Goal: Information Seeking & Learning: Understand process/instructions

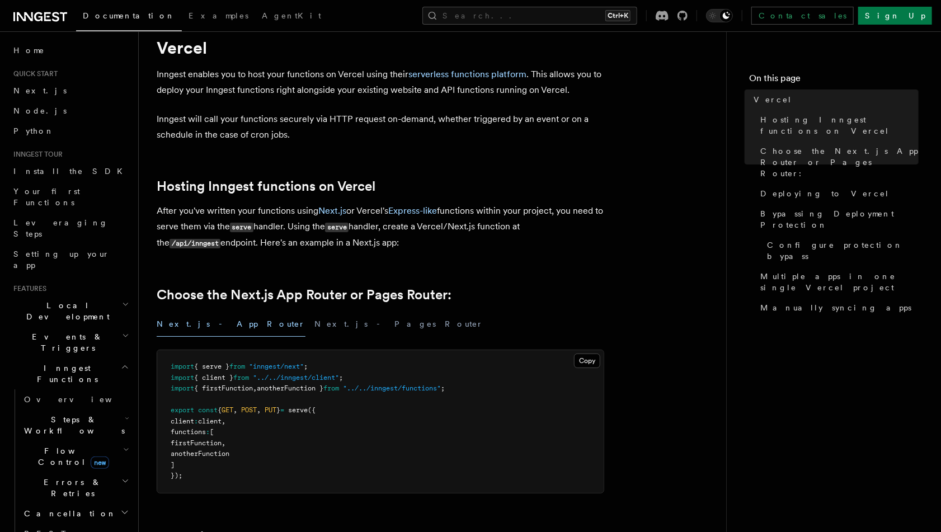
scroll to position [168, 0]
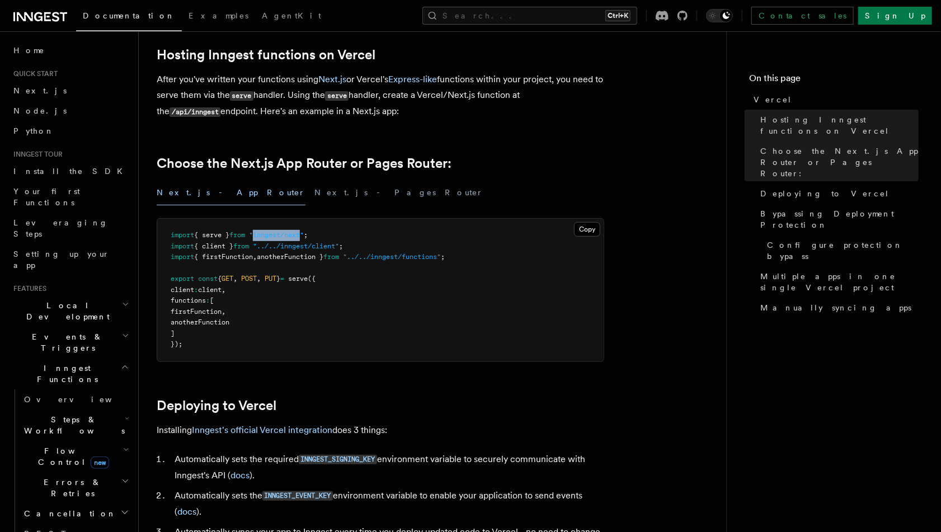
drag, startPoint x: 311, startPoint y: 236, endPoint x: 262, endPoint y: 237, distance: 48.7
click at [262, 237] on span ""inngest/next"" at bounding box center [276, 235] width 55 height 8
copy span "inngest/next"
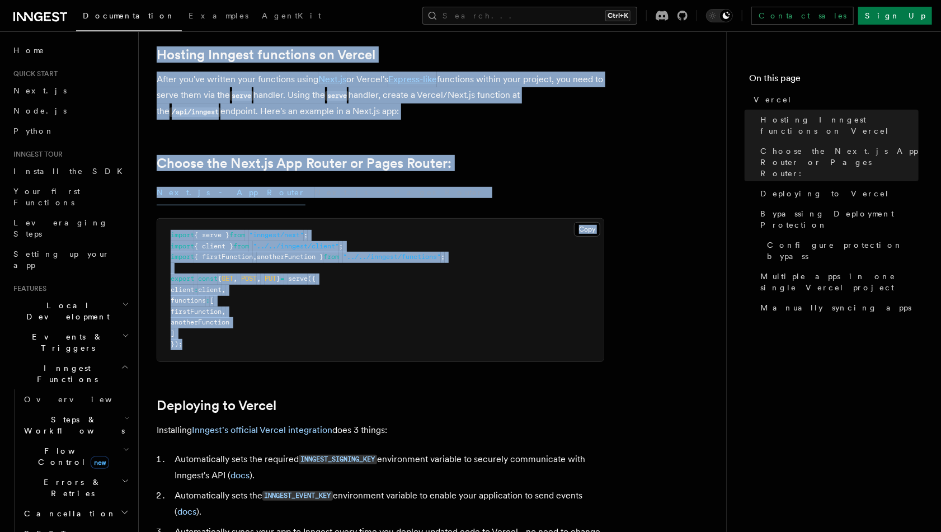
drag, startPoint x: 264, startPoint y: 344, endPoint x: 566, endPoint y: 213, distance: 329.0
copy article "Hosting Inngest functions on Vercel After you've written your functions using N…"
click at [272, 337] on pre "import { serve } from "inngest/next" ; import { client } from "../../inngest/cl…" at bounding box center [380, 290] width 447 height 143
click at [47, 441] on h2 "Flow Control new" at bounding box center [76, 456] width 112 height 31
